Goal: Complete application form

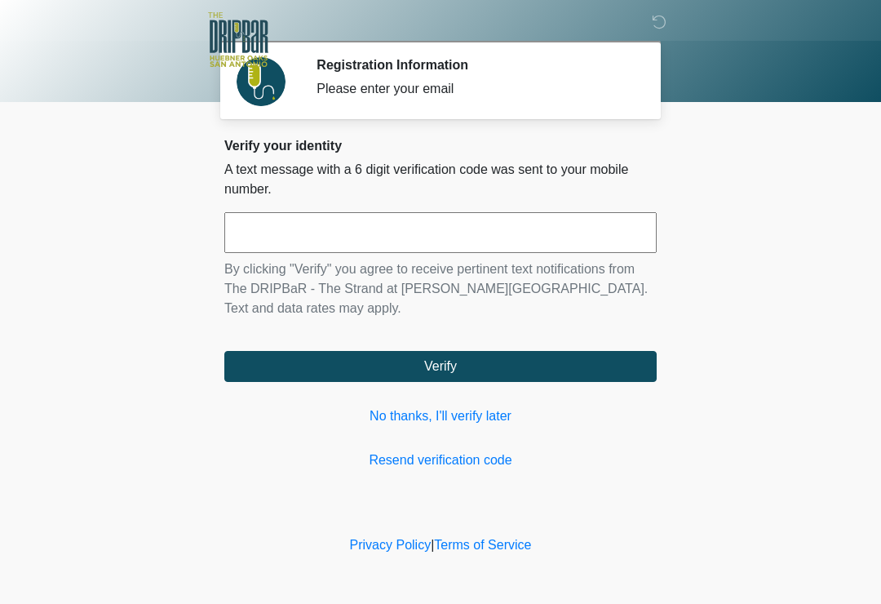
click at [511, 226] on input "text" at bounding box center [440, 232] width 433 height 41
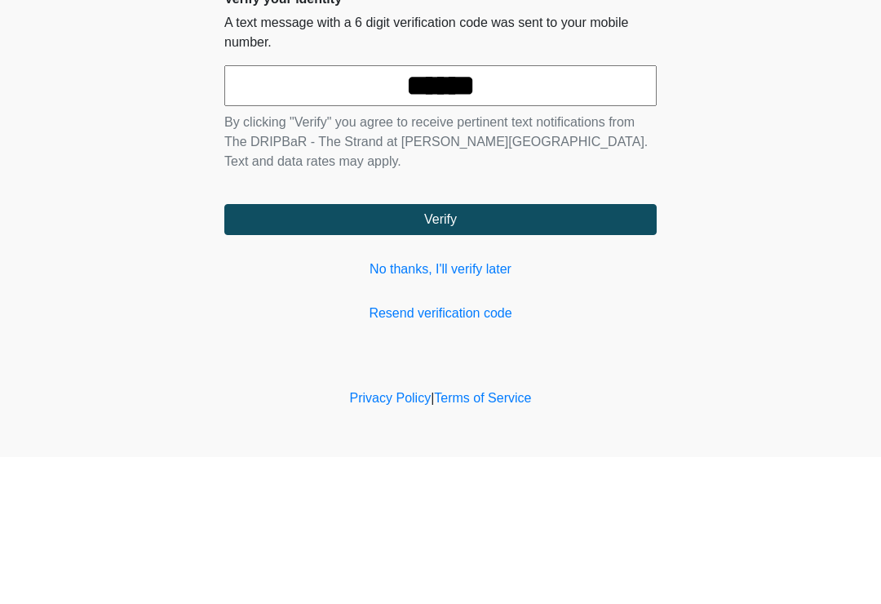
type input "******"
click at [574, 351] on button "Verify" at bounding box center [440, 366] width 433 height 31
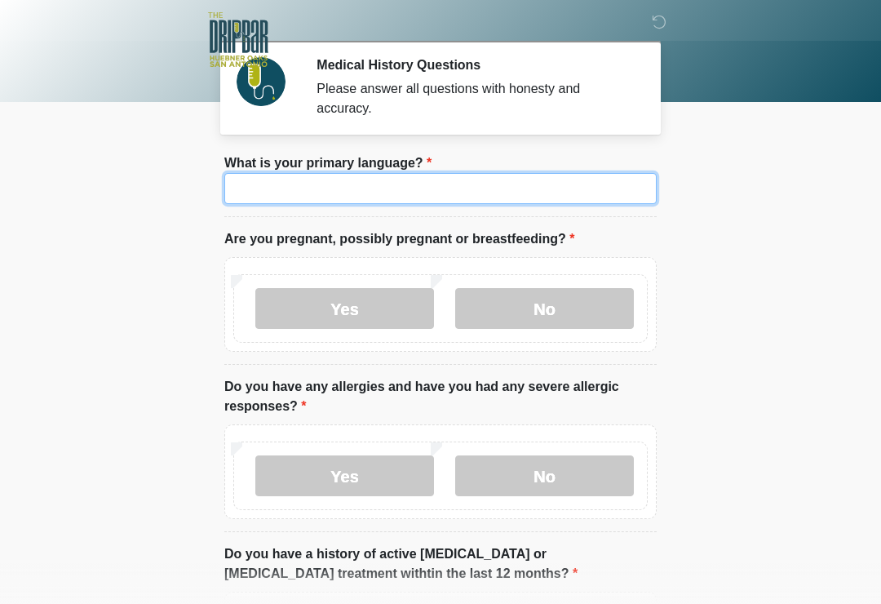
click at [483, 198] on input "What is your primary language?" at bounding box center [440, 188] width 433 height 31
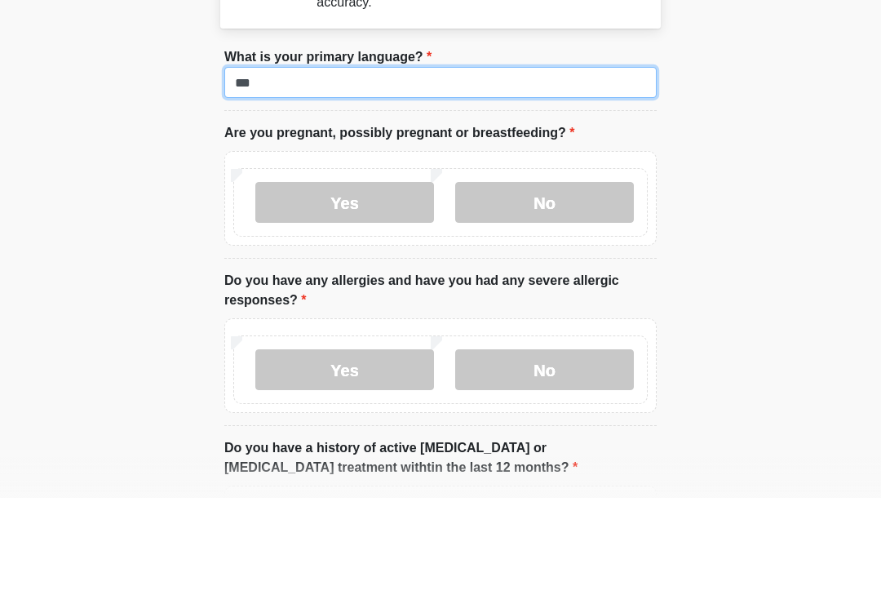
type input "***"
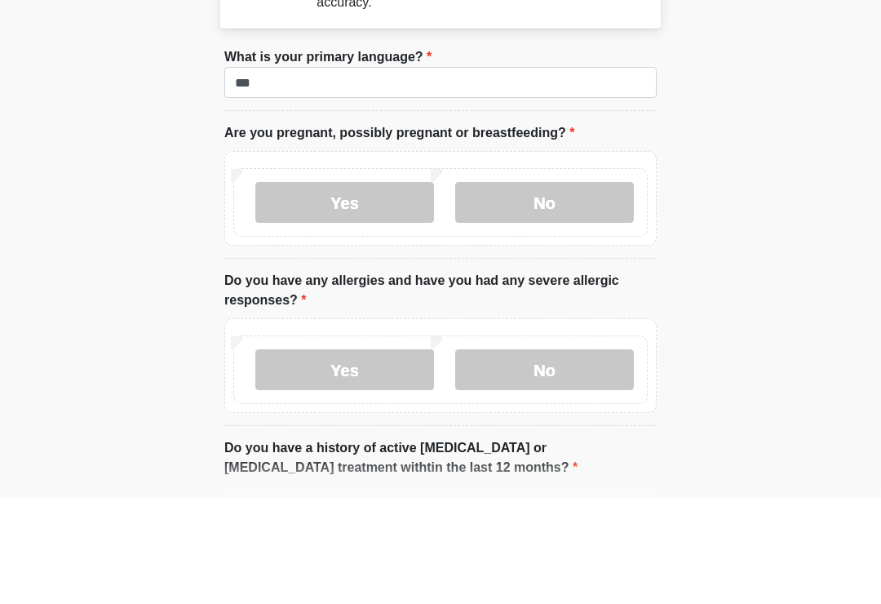
click at [535, 288] on label "No" at bounding box center [544, 308] width 179 height 41
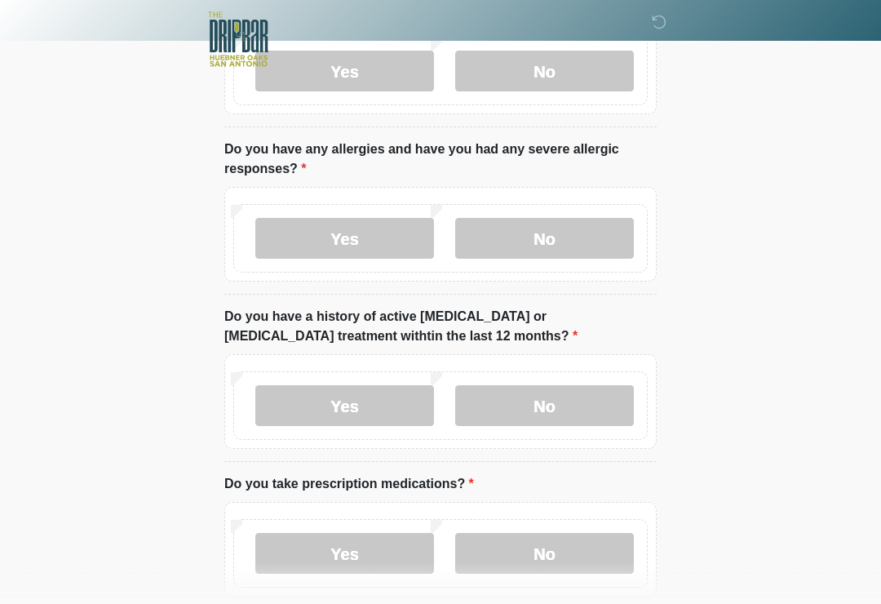
scroll to position [248, 0]
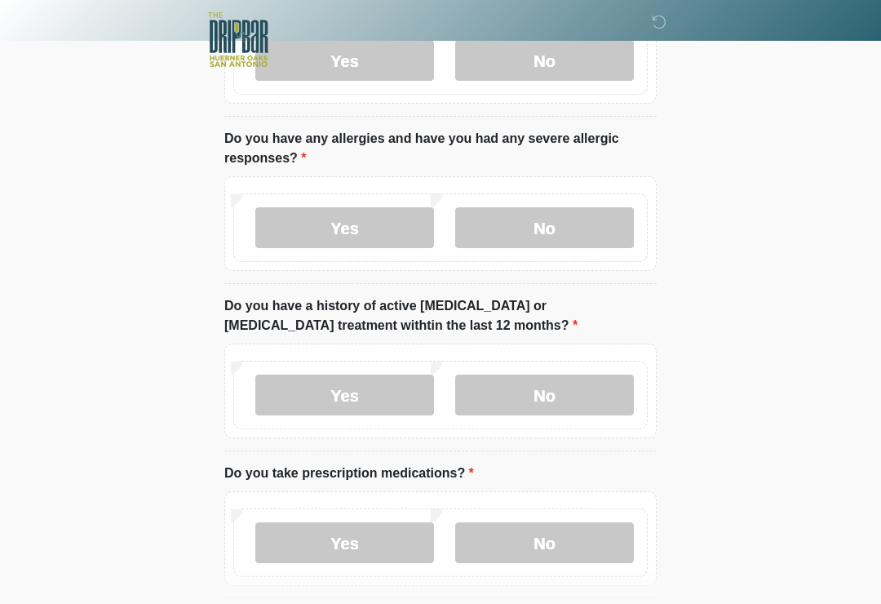
click at [550, 236] on label "No" at bounding box center [544, 227] width 179 height 41
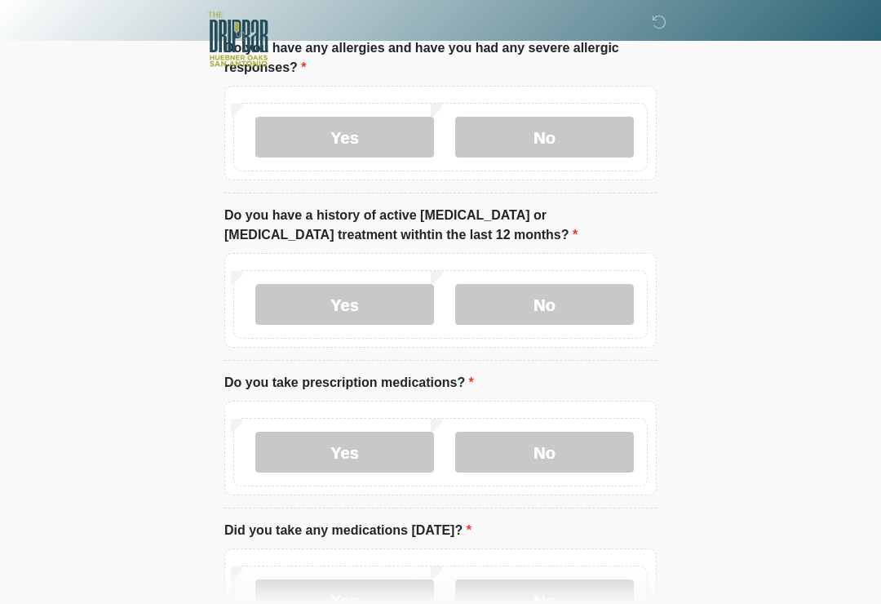
scroll to position [339, 0]
click at [559, 293] on label "No" at bounding box center [544, 304] width 179 height 41
click at [402, 119] on label "Yes" at bounding box center [344, 137] width 179 height 41
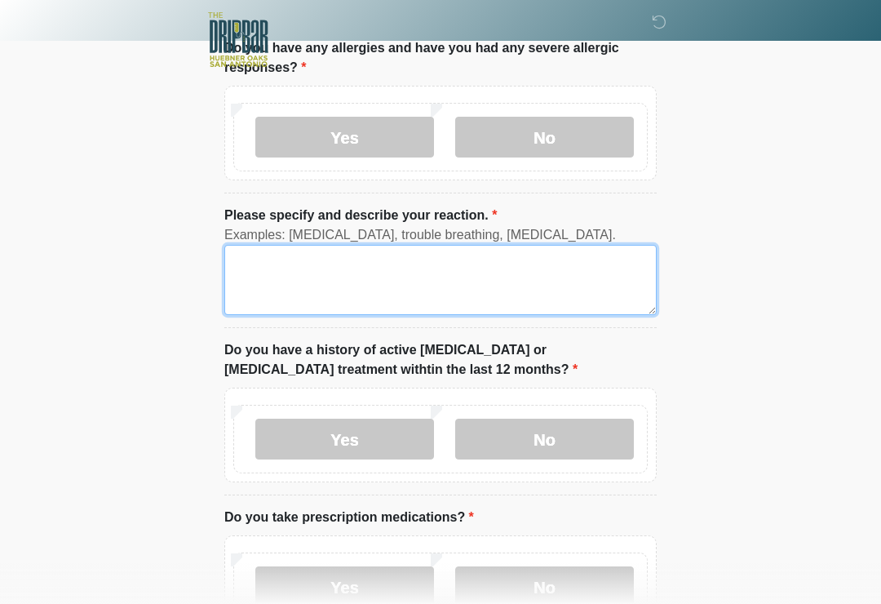
click at [400, 282] on textarea "Please specify and describe your reaction." at bounding box center [440, 280] width 433 height 70
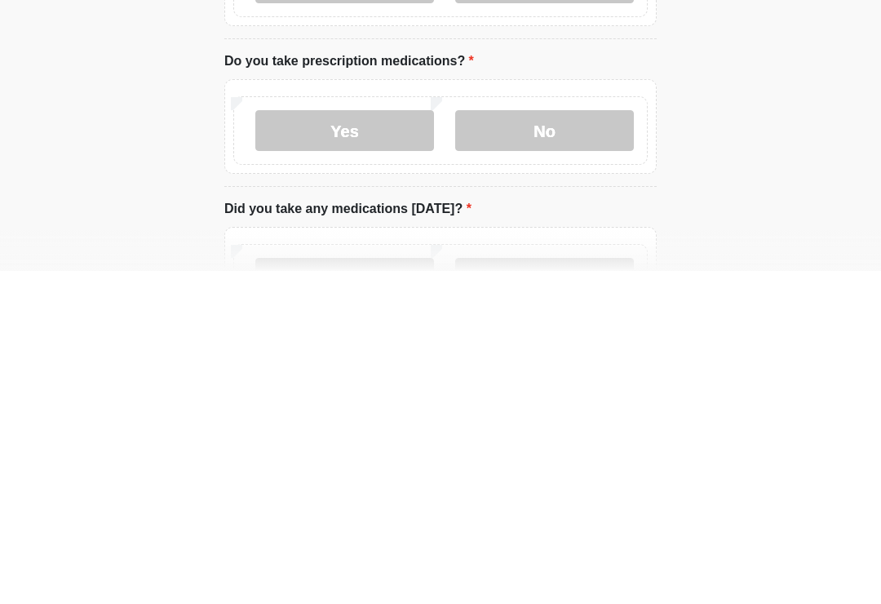
scroll to position [469, 0]
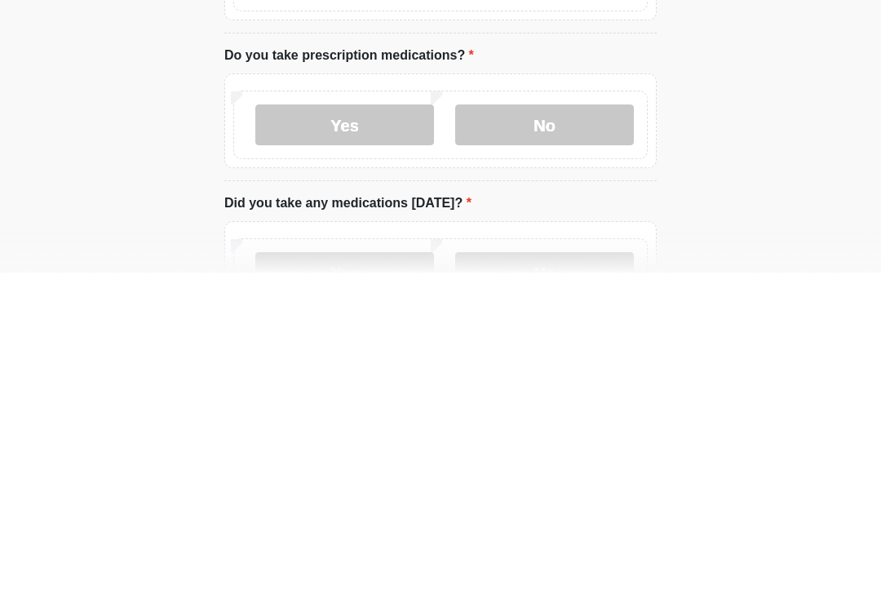
type textarea "******* *******"
click at [596, 436] on label "No" at bounding box center [544, 456] width 179 height 41
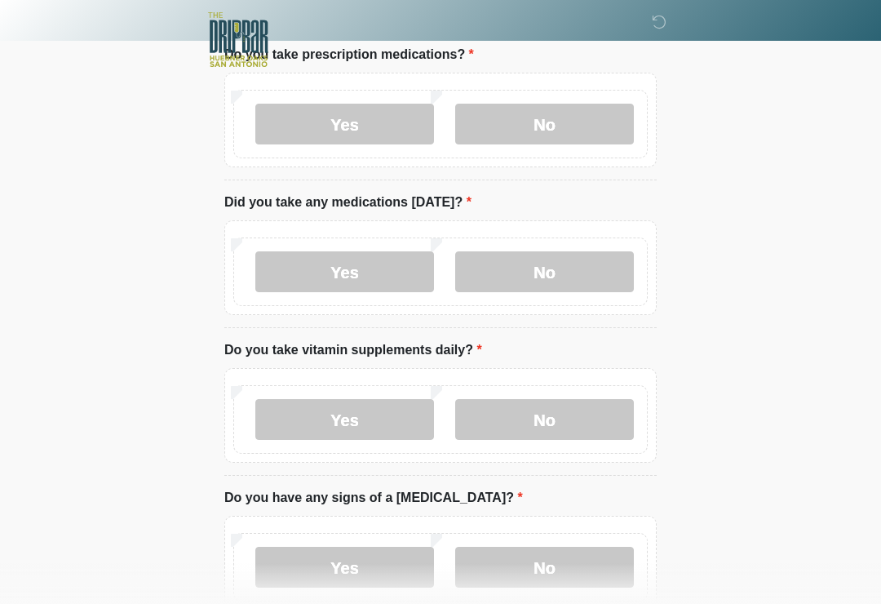
click at [310, 118] on label "Yes" at bounding box center [344, 124] width 179 height 41
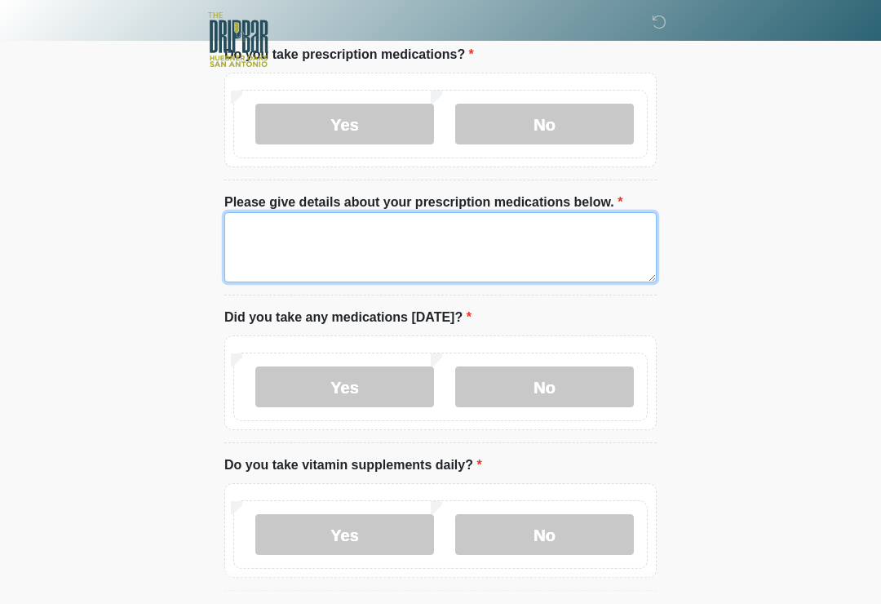
click at [507, 265] on textarea "Please give details about your prescription medications below." at bounding box center [440, 247] width 433 height 70
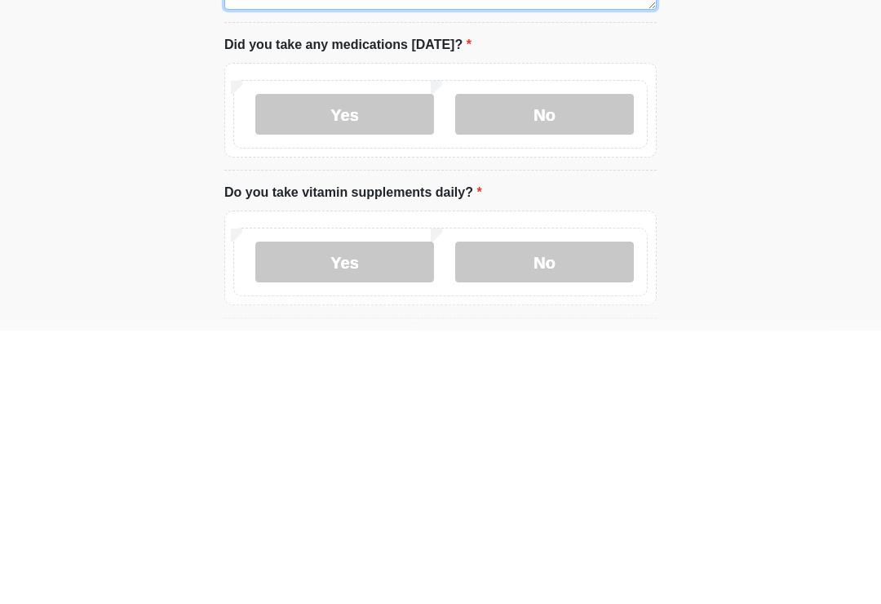
type textarea "********"
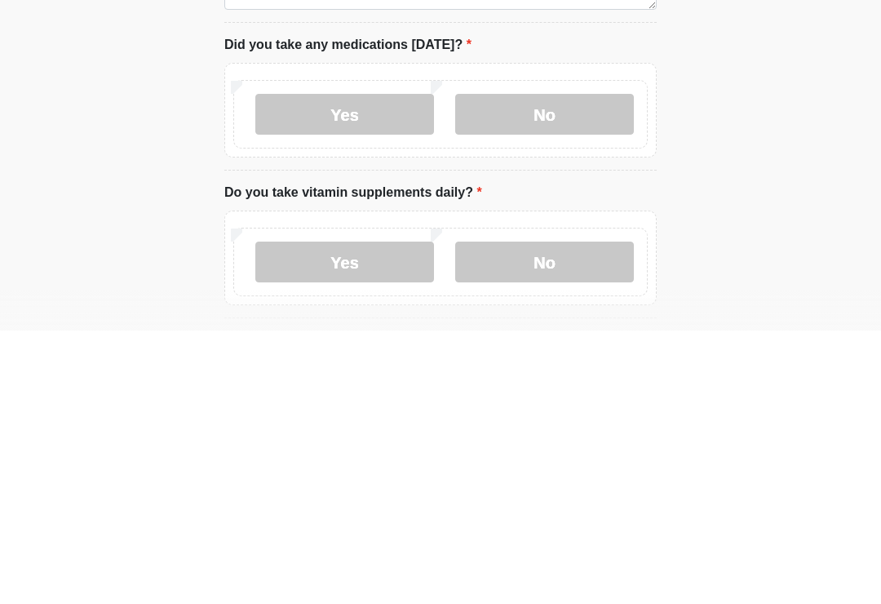
click at [574, 367] on label "No" at bounding box center [544, 387] width 179 height 41
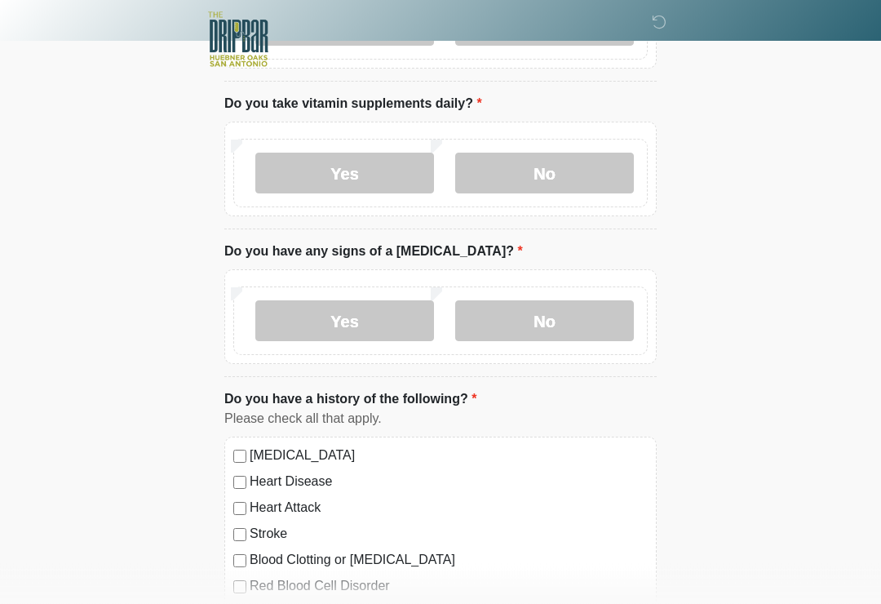
scroll to position [1163, 0]
click at [388, 167] on label "Yes" at bounding box center [344, 173] width 179 height 41
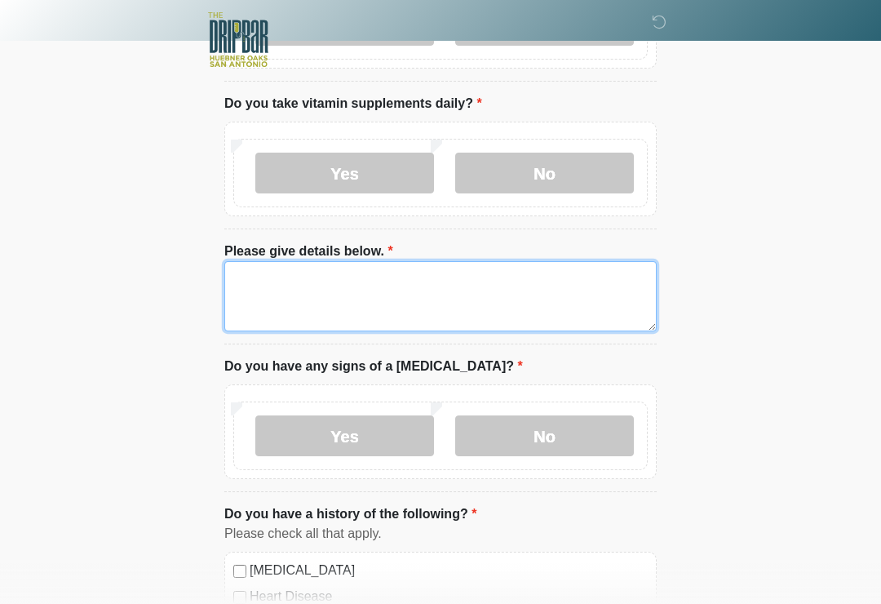
click at [516, 280] on textarea "Please give details below." at bounding box center [440, 296] width 433 height 70
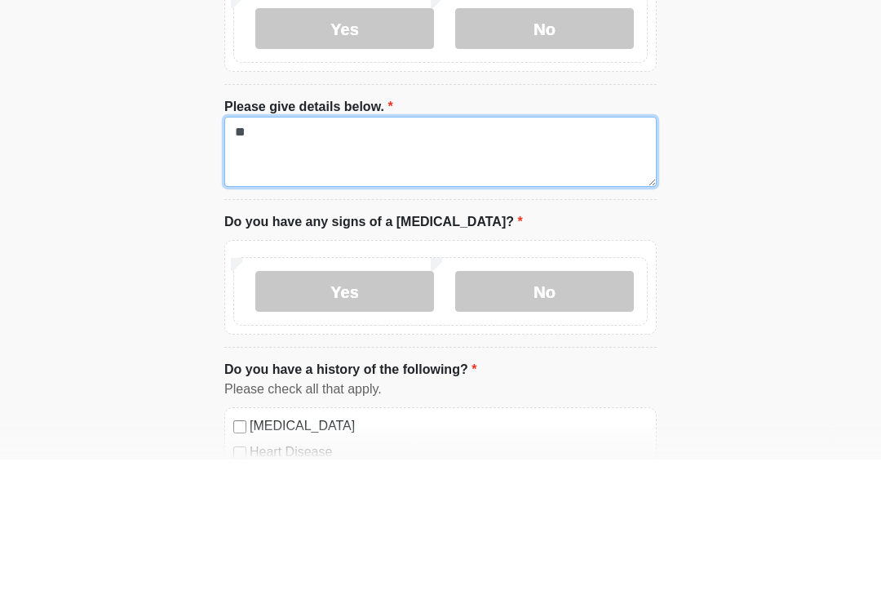
type textarea "*"
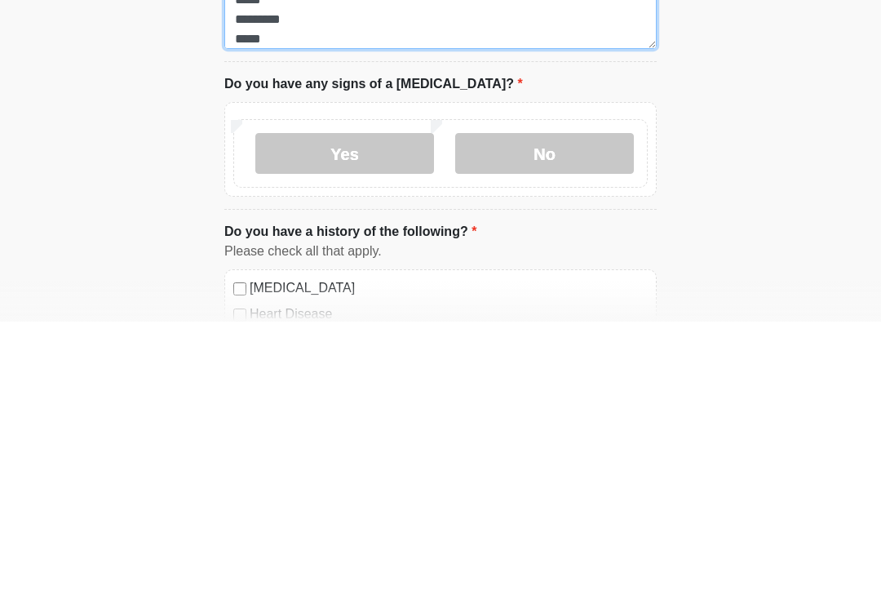
type textarea "**********"
click at [570, 415] on label "No" at bounding box center [544, 435] width 179 height 41
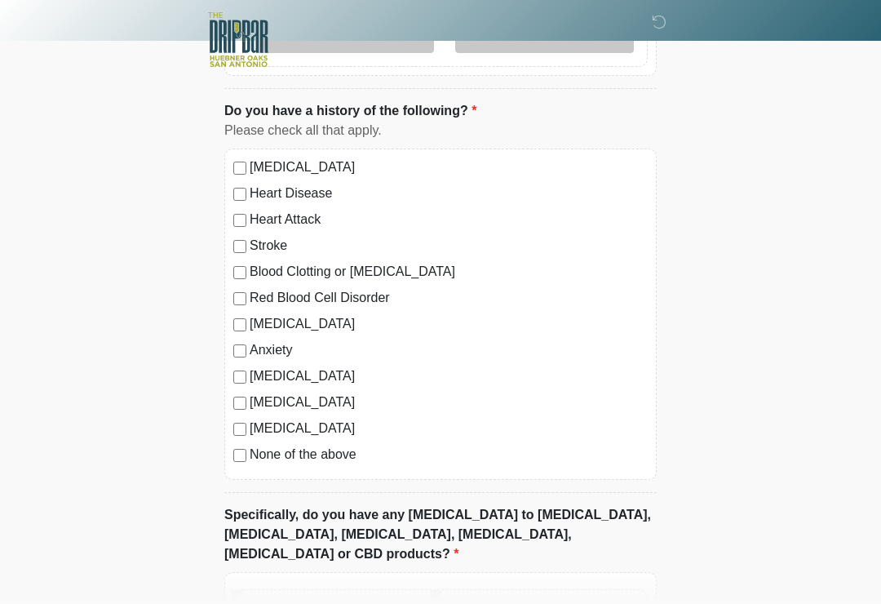
scroll to position [1565, 0]
click at [233, 463] on div "[MEDICAL_DATA] Heart Disease Heart Attack Stroke Blood Clotting or [MEDICAL_DAT…" at bounding box center [440, 314] width 433 height 331
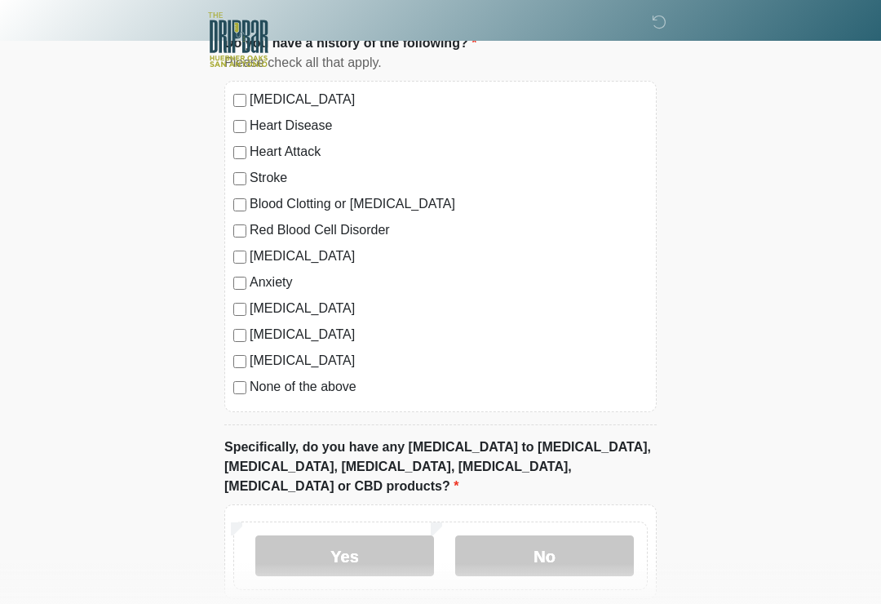
scroll to position [1725, 0]
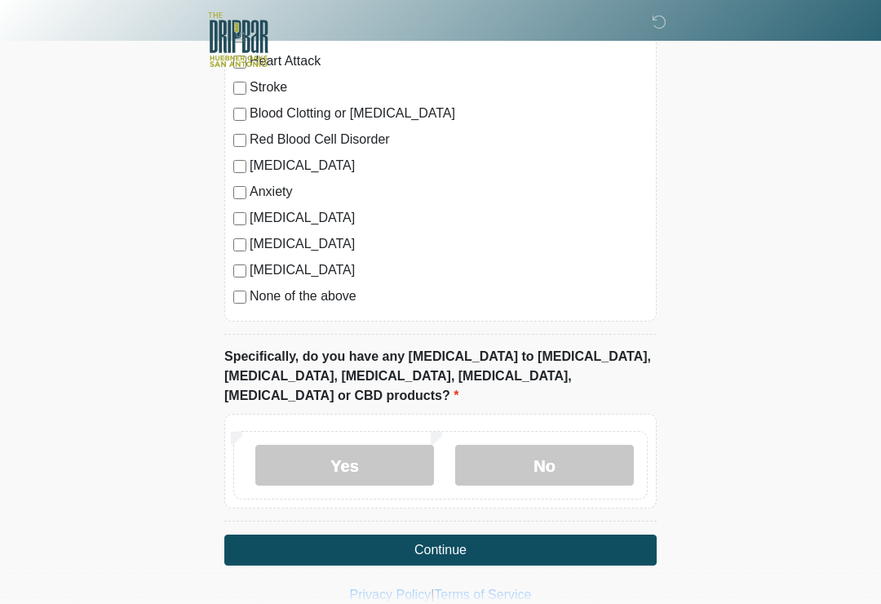
click at [584, 449] on label "No" at bounding box center [544, 465] width 179 height 41
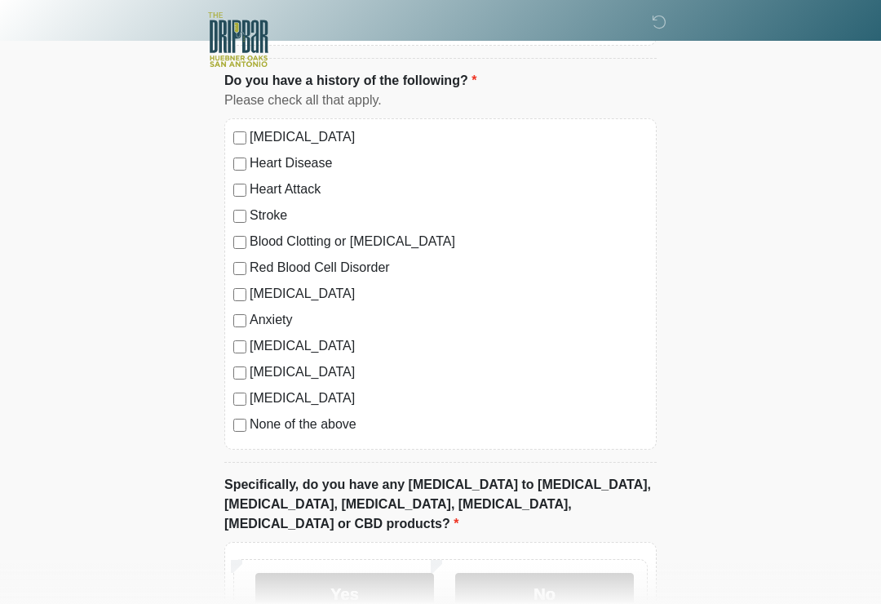
scroll to position [1603, 0]
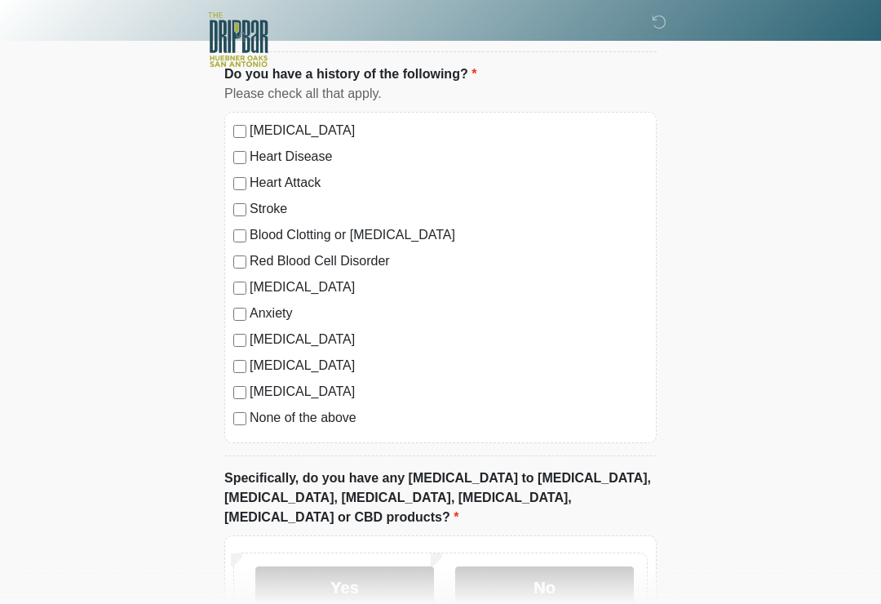
click at [239, 349] on div "[MEDICAL_DATA] Heart Disease Heart Attack Stroke Blood Clotting or [MEDICAL_DAT…" at bounding box center [440, 277] width 433 height 331
click at [250, 360] on label "[MEDICAL_DATA]" at bounding box center [449, 366] width 398 height 20
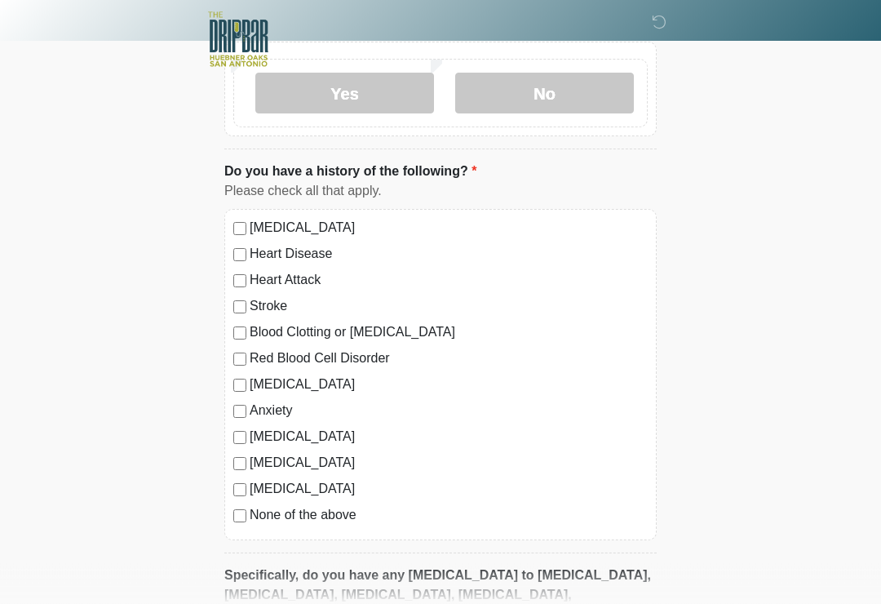
scroll to position [1725, 0]
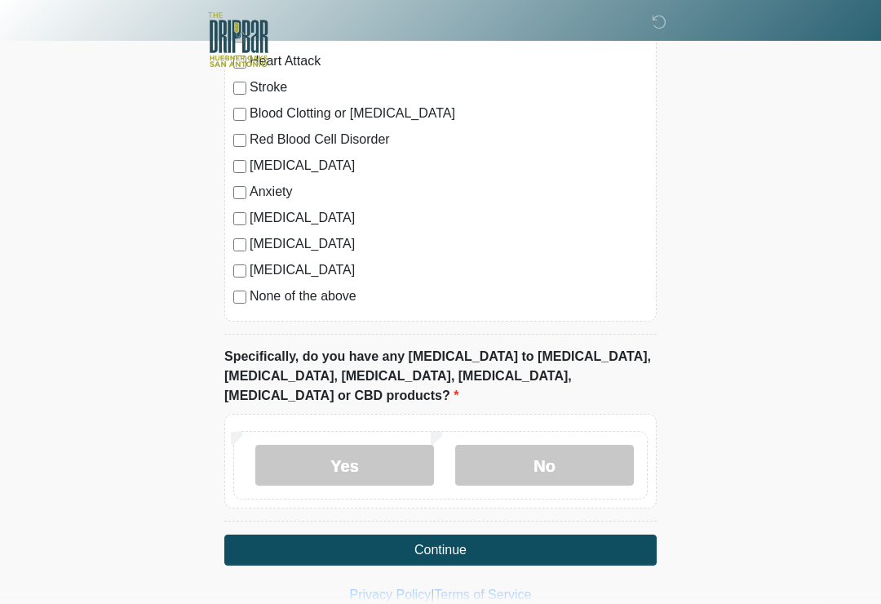
click at [546, 445] on label "No" at bounding box center [544, 465] width 179 height 41
click at [557, 445] on label "No" at bounding box center [544, 465] width 179 height 41
click at [619, 445] on label "No" at bounding box center [544, 465] width 179 height 41
click at [514, 445] on label "No" at bounding box center [544, 465] width 179 height 41
click at [593, 445] on label "No" at bounding box center [544, 465] width 179 height 41
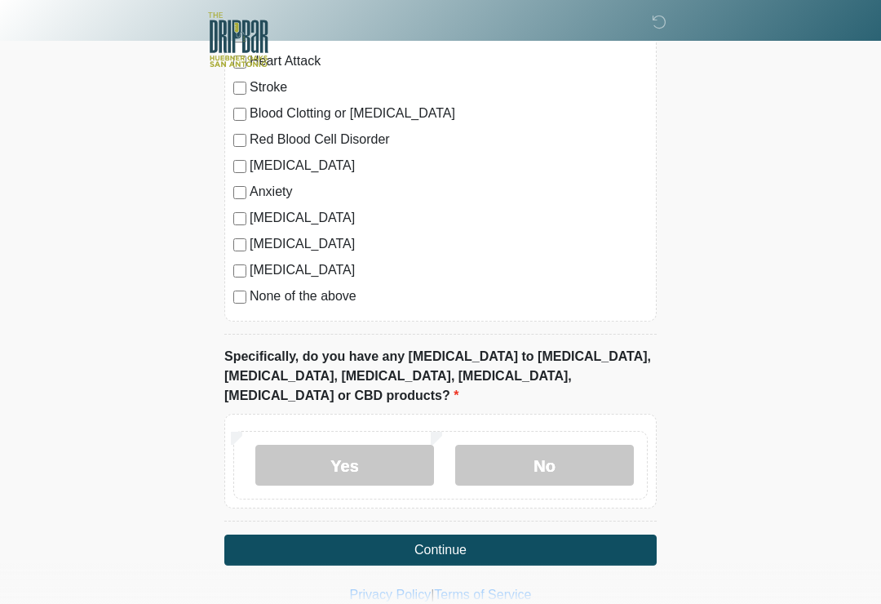
click at [556, 455] on label "No" at bounding box center [544, 465] width 179 height 41
click at [359, 447] on label "Yes" at bounding box center [344, 465] width 179 height 41
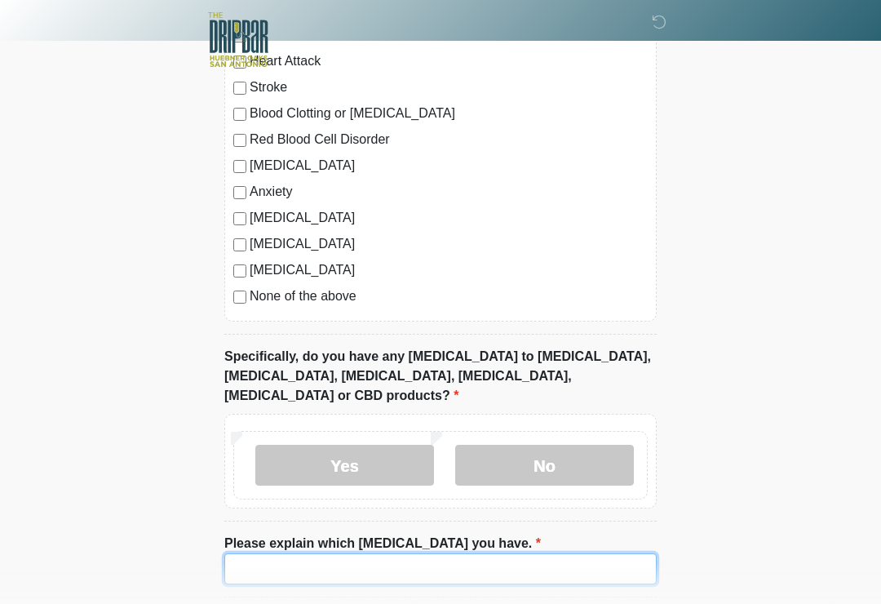
click at [436, 553] on input "Please explain which [MEDICAL_DATA] you have." at bounding box center [440, 568] width 433 height 31
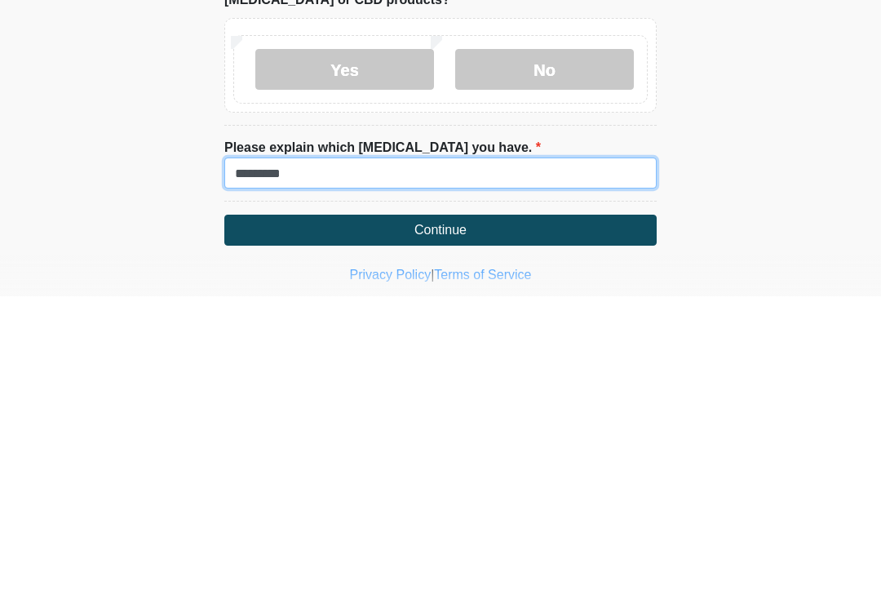
type input "*********"
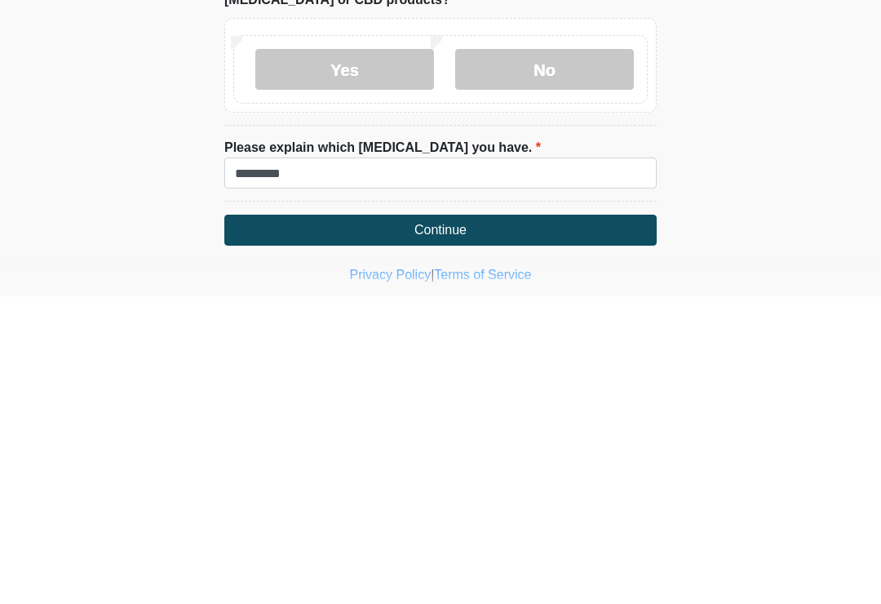
click at [587, 522] on button "Continue" at bounding box center [440, 537] width 433 height 31
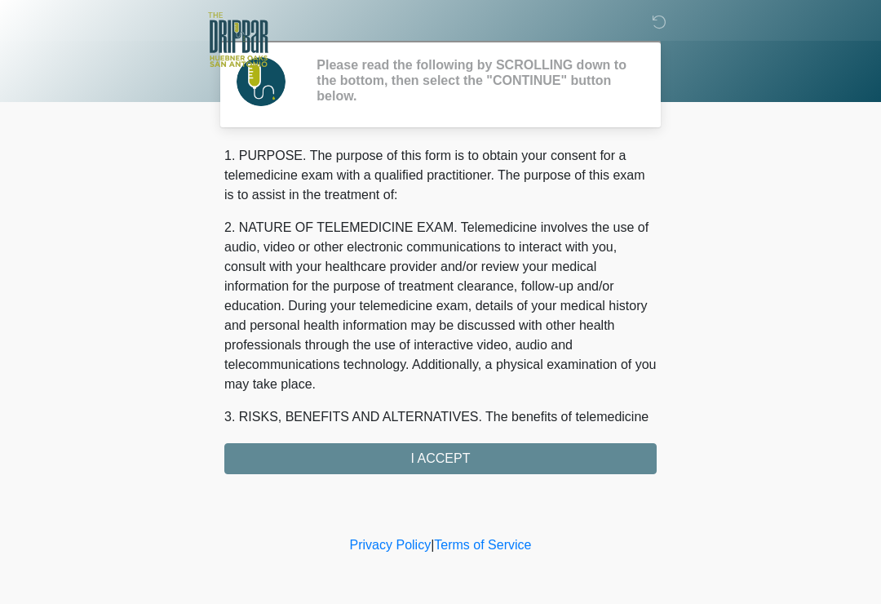
scroll to position [0, 0]
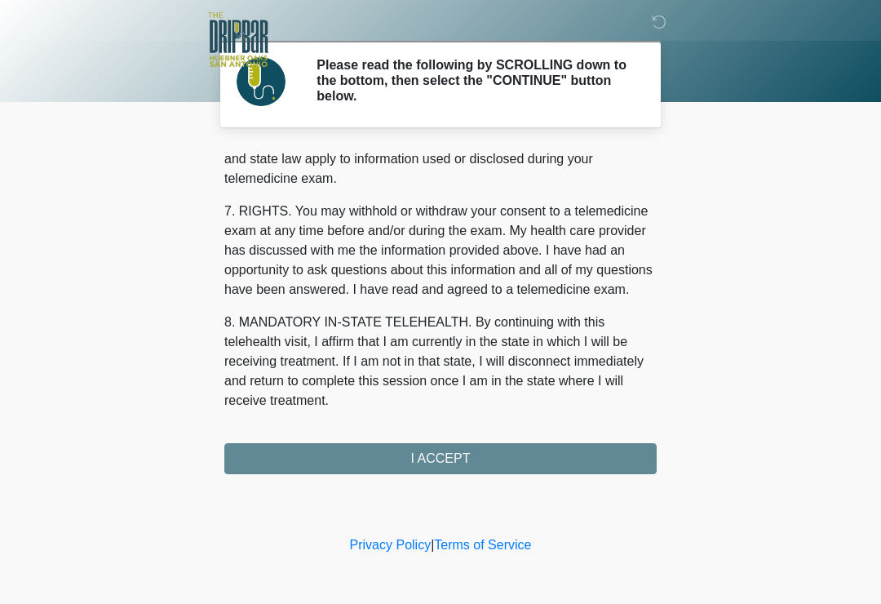
click at [480, 450] on div "1. PURPOSE. The purpose of this form is to obtain your consent for a telemedici…" at bounding box center [440, 310] width 433 height 328
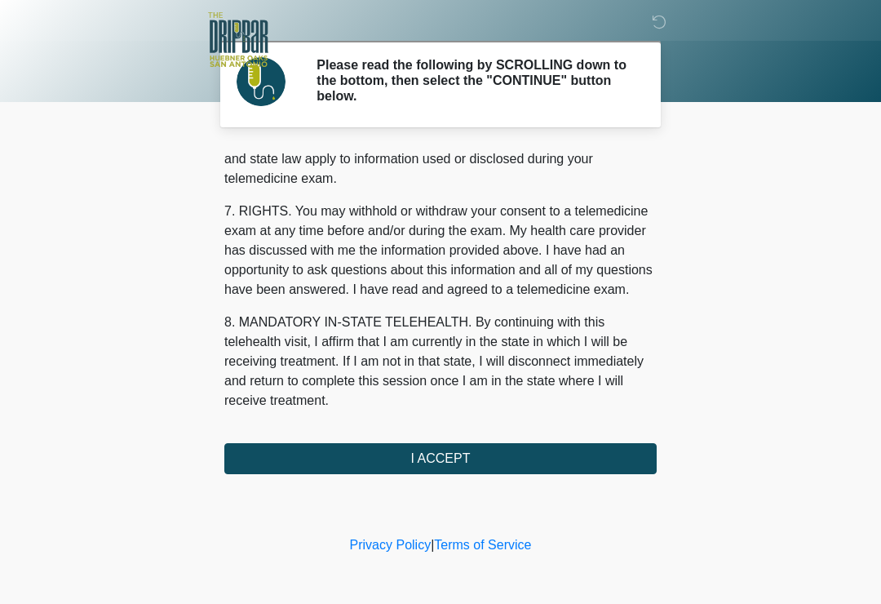
scroll to position [689, 0]
click at [497, 455] on button "I ACCEPT" at bounding box center [440, 458] width 433 height 31
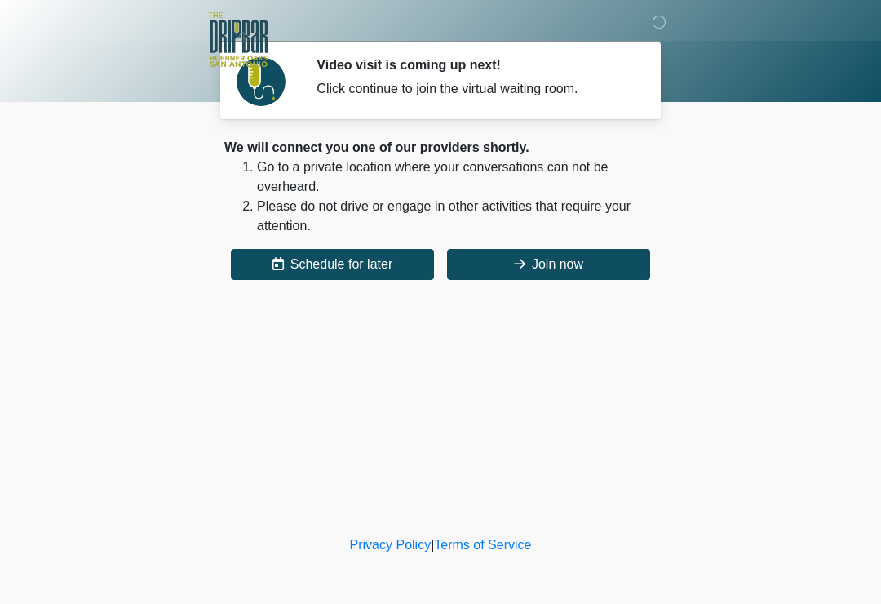
click at [589, 267] on button "Join now" at bounding box center [548, 264] width 203 height 31
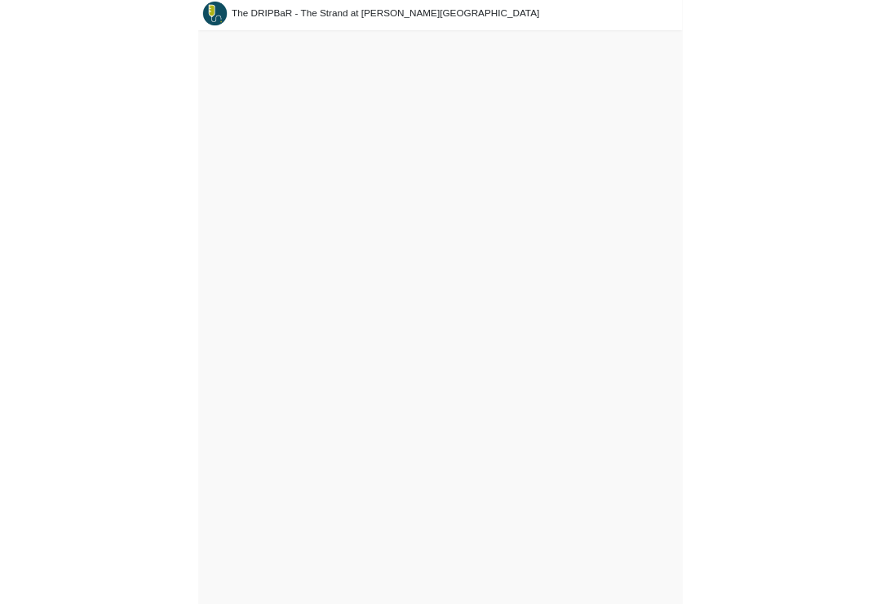
scroll to position [5, 0]
